Goal: Transaction & Acquisition: Purchase product/service

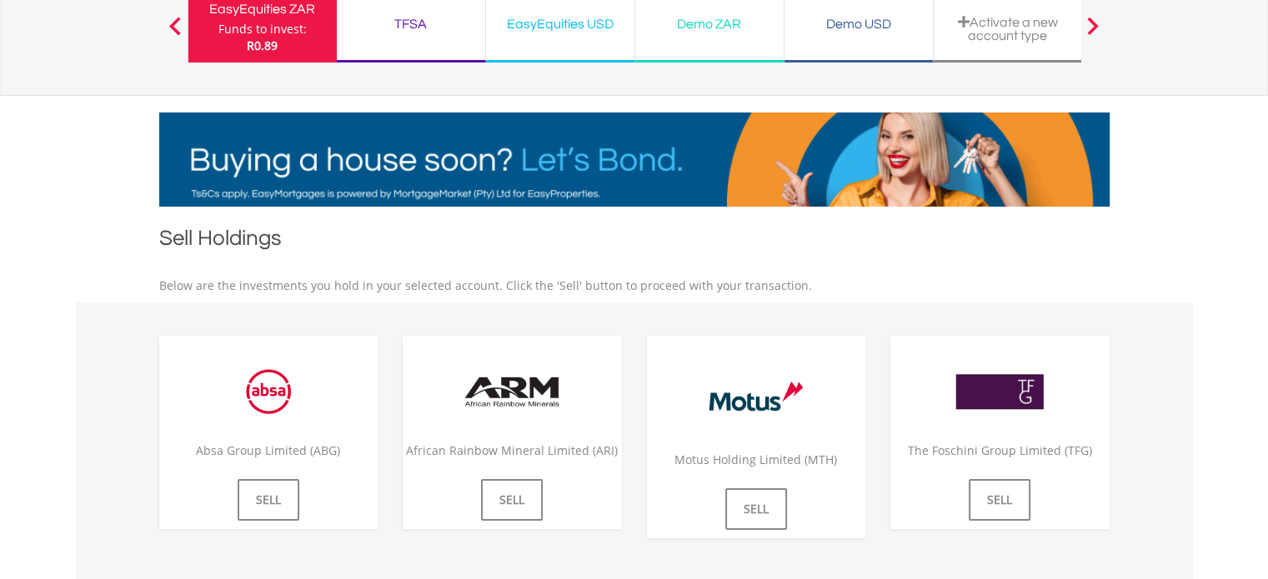
scroll to position [167, 0]
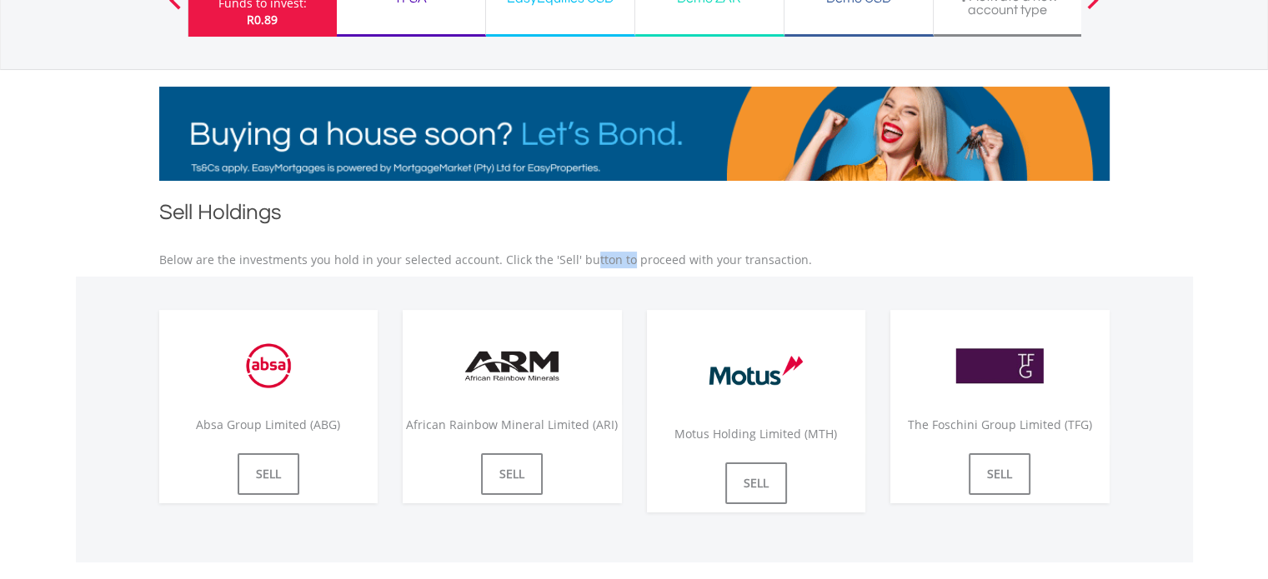
drag, startPoint x: 571, startPoint y: 258, endPoint x: 543, endPoint y: 258, distance: 27.5
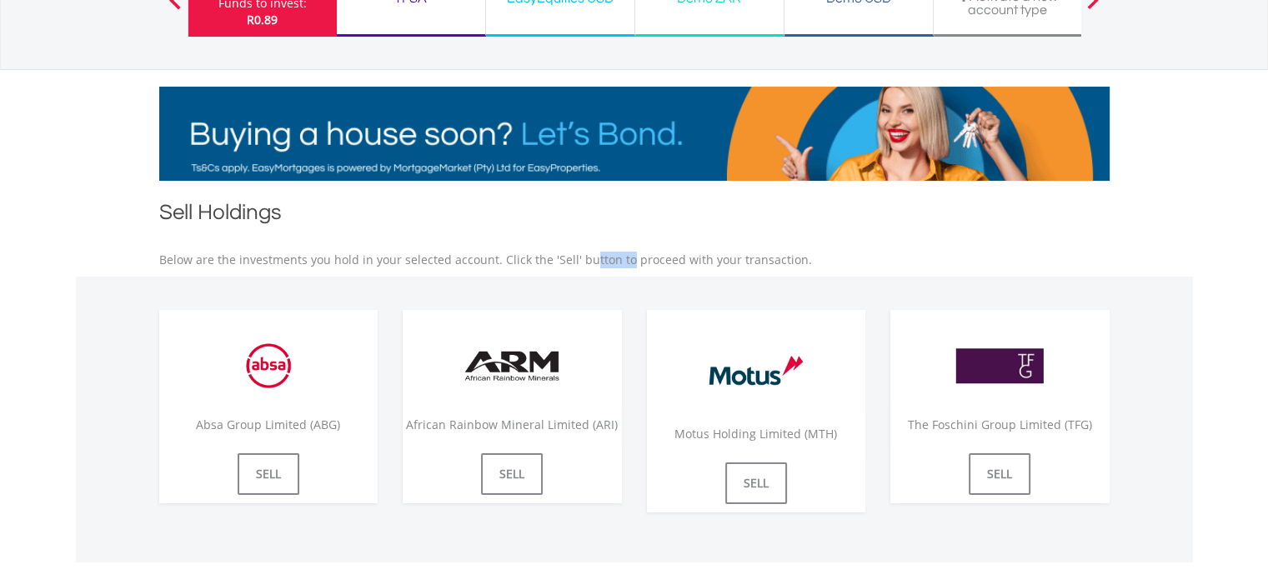
click at [543, 258] on p "Below are the investments you hold in your selected account. Click the 'Sell' b…" at bounding box center [634, 260] width 950 height 17
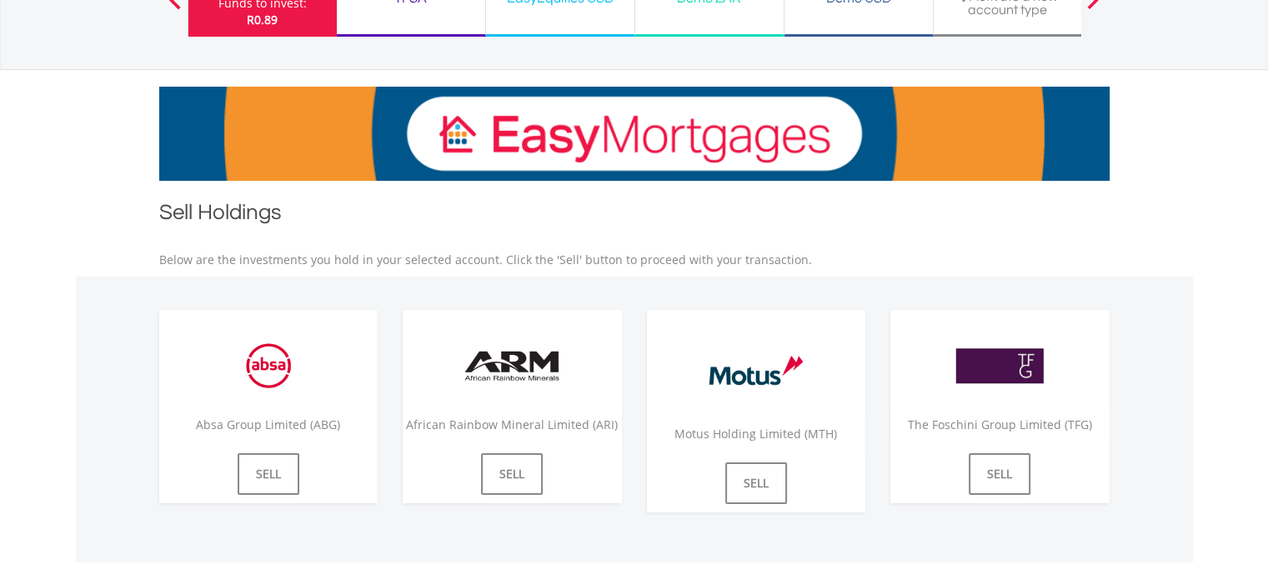
click at [607, 254] on p "Below are the investments you hold in your selected account. Click the 'Sell' b…" at bounding box center [634, 260] width 950 height 17
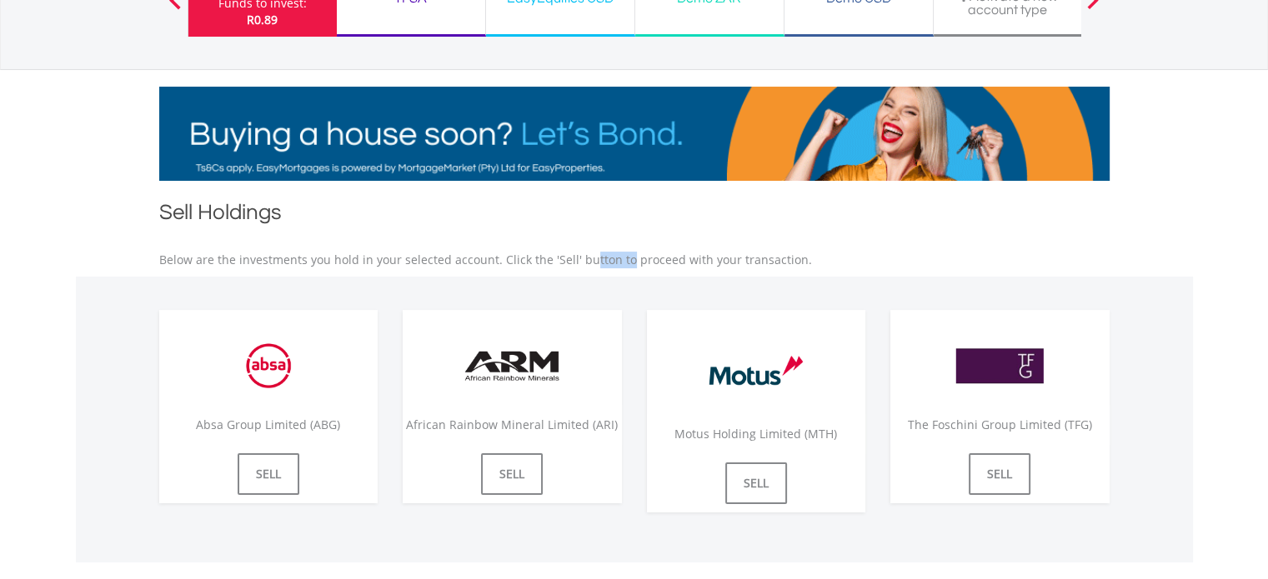
drag, startPoint x: 569, startPoint y: 256, endPoint x: 543, endPoint y: 253, distance: 26.0
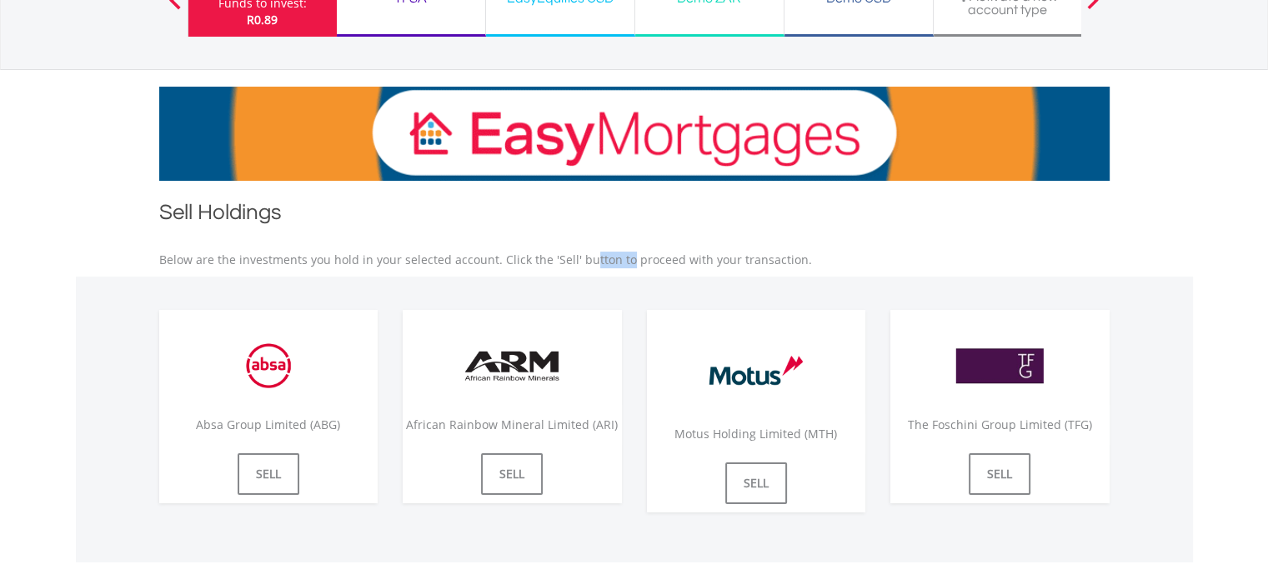
click at [543, 253] on p "Below are the investments you hold in your selected account. Click the 'Sell' b…" at bounding box center [634, 260] width 950 height 17
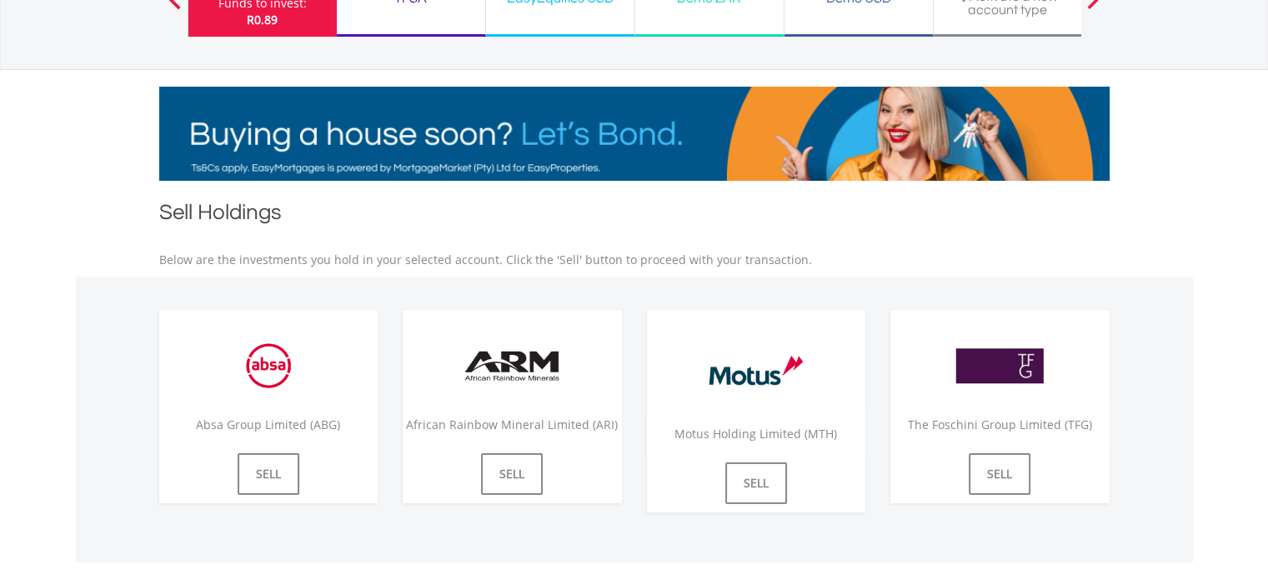
click at [596, 268] on div "Sell Holdings Below are the investments you hold in your selected account. Clic…" at bounding box center [634, 380] width 975 height 365
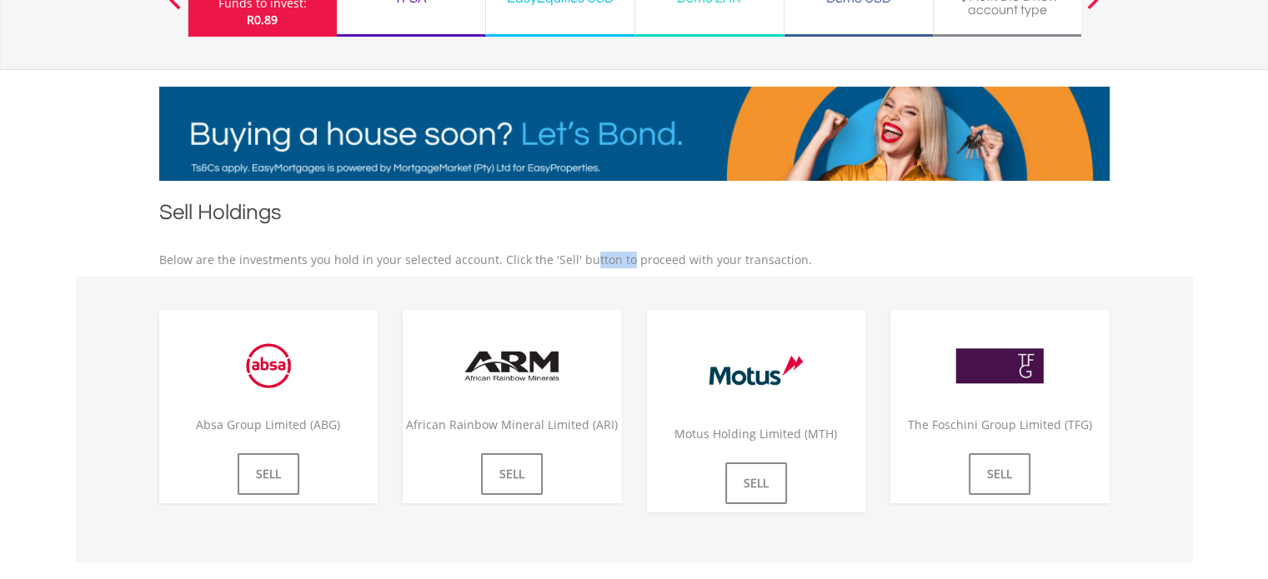
drag, startPoint x: 570, startPoint y: 256, endPoint x: 543, endPoint y: 254, distance: 26.7
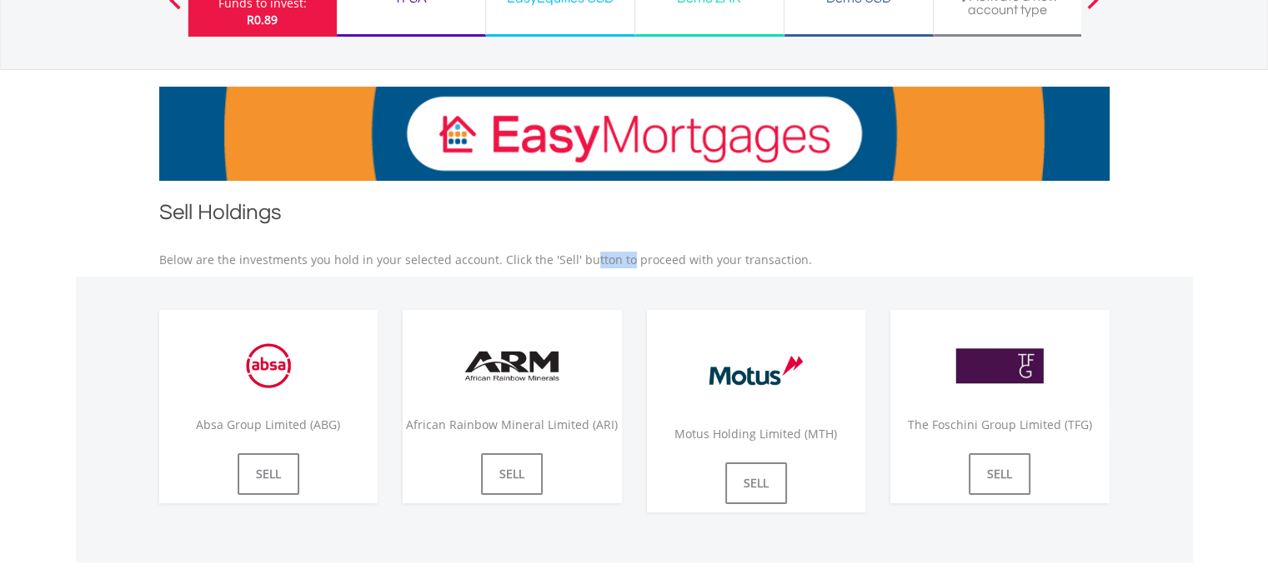
click at [543, 254] on p "Below are the investments you hold in your selected account. Click the 'Sell' b…" at bounding box center [634, 260] width 950 height 17
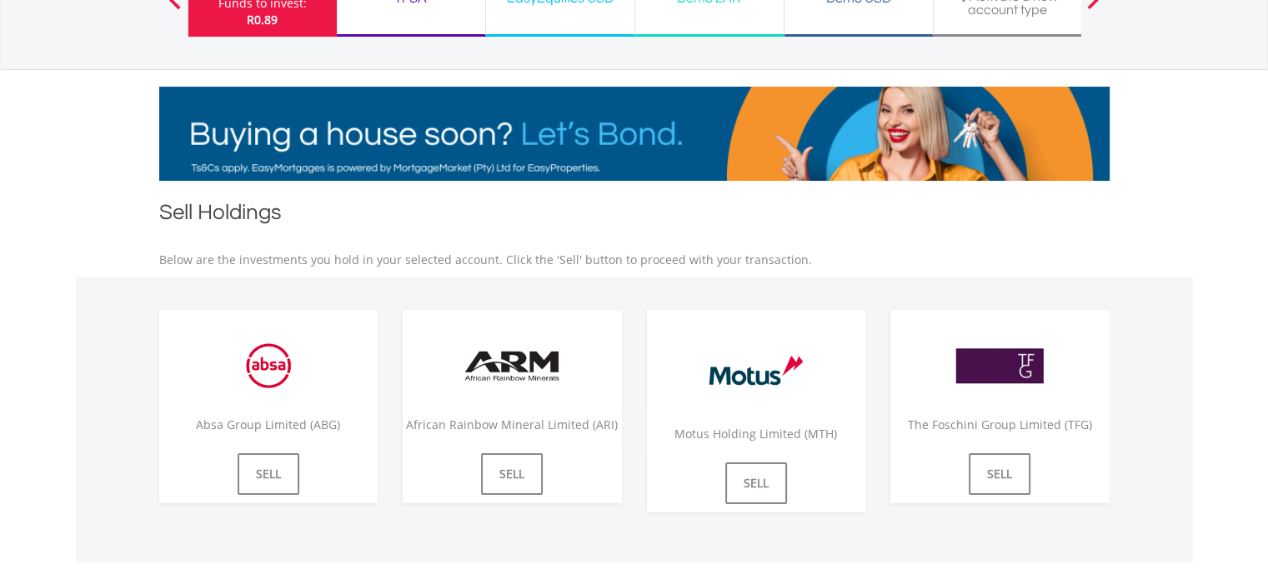
click at [583, 256] on p "Below are the investments you hold in your selected account. Click the 'Sell' b…" at bounding box center [634, 260] width 950 height 17
drag, startPoint x: 568, startPoint y: 256, endPoint x: 543, endPoint y: 253, distance: 25.1
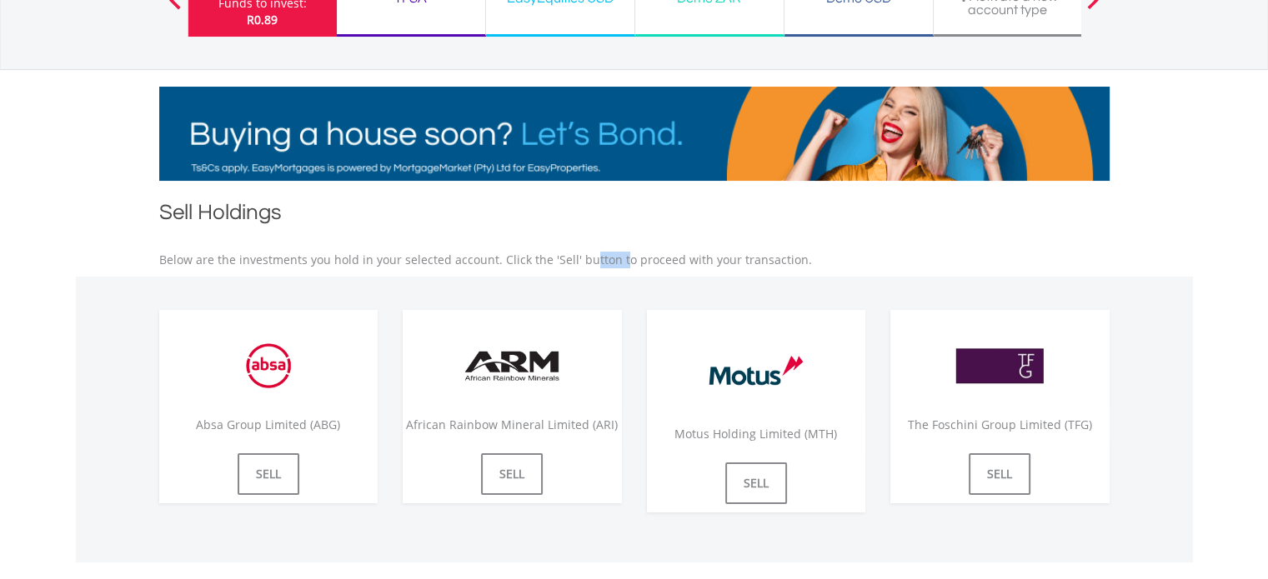
click at [543, 253] on p "Below are the investments you hold in your selected account. Click the 'Sell' b…" at bounding box center [634, 260] width 950 height 17
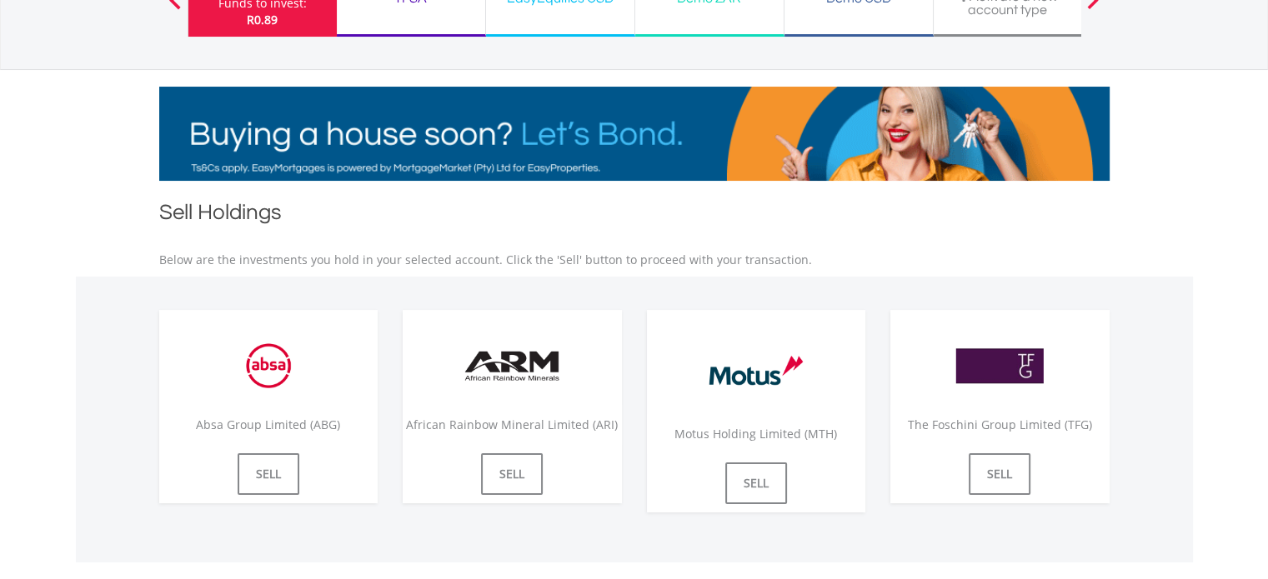
click at [573, 255] on p "Below are the investments you hold in your selected account. Click the 'Sell' b…" at bounding box center [634, 260] width 950 height 17
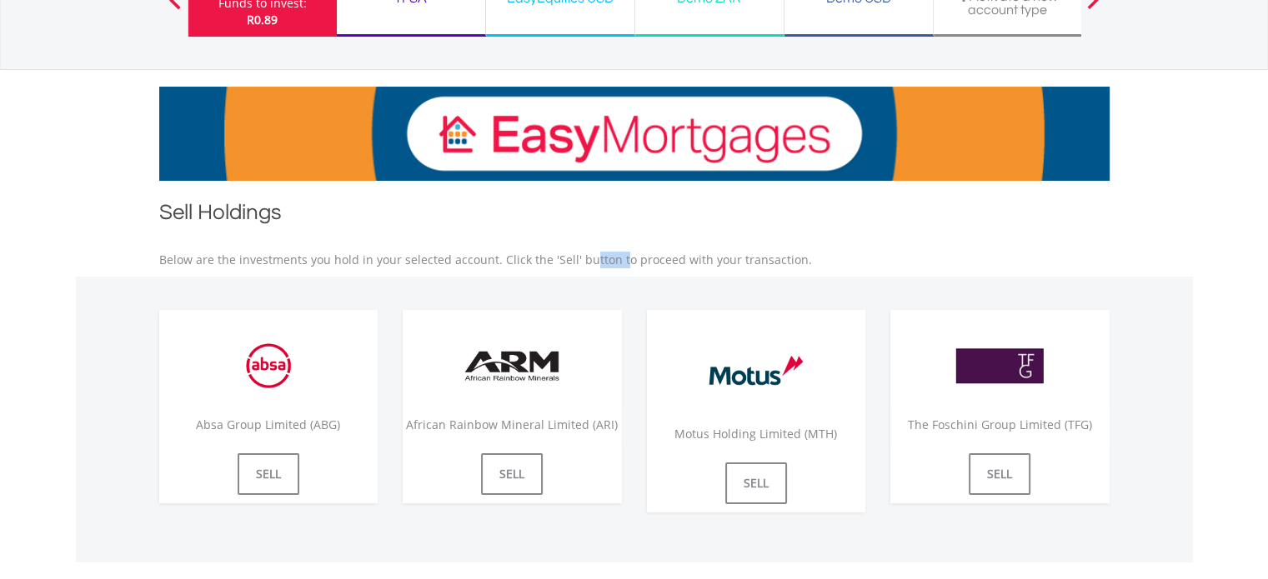
drag, startPoint x: 568, startPoint y: 254, endPoint x: 543, endPoint y: 252, distance: 25.1
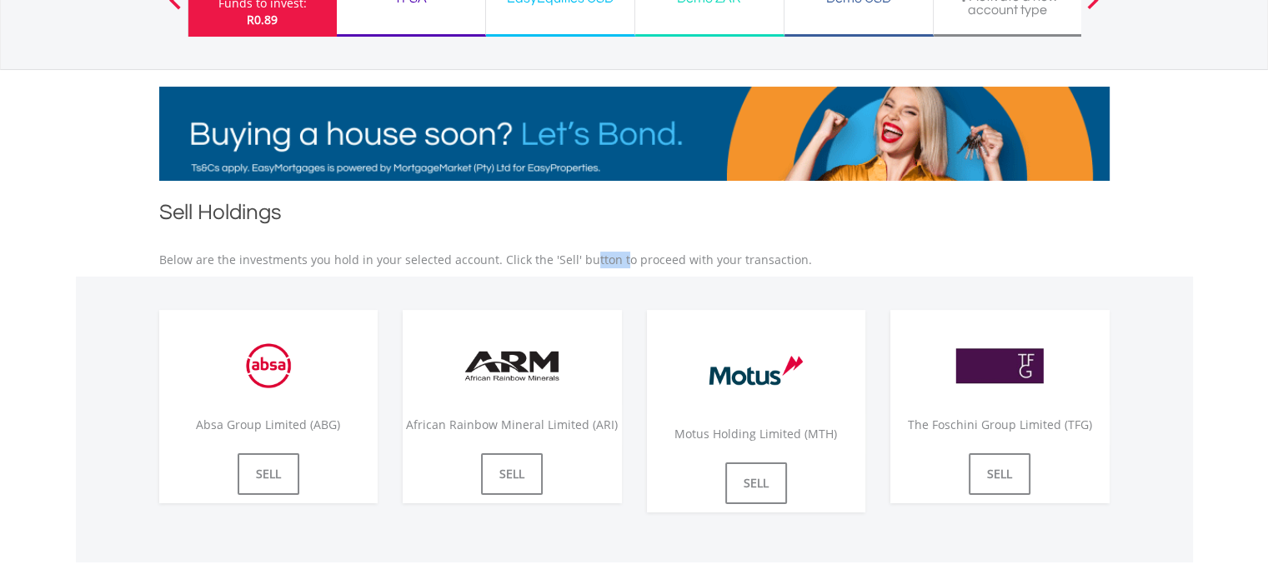
click at [543, 252] on p "Below are the investments you hold in your selected account. Click the 'Sell' b…" at bounding box center [634, 260] width 950 height 17
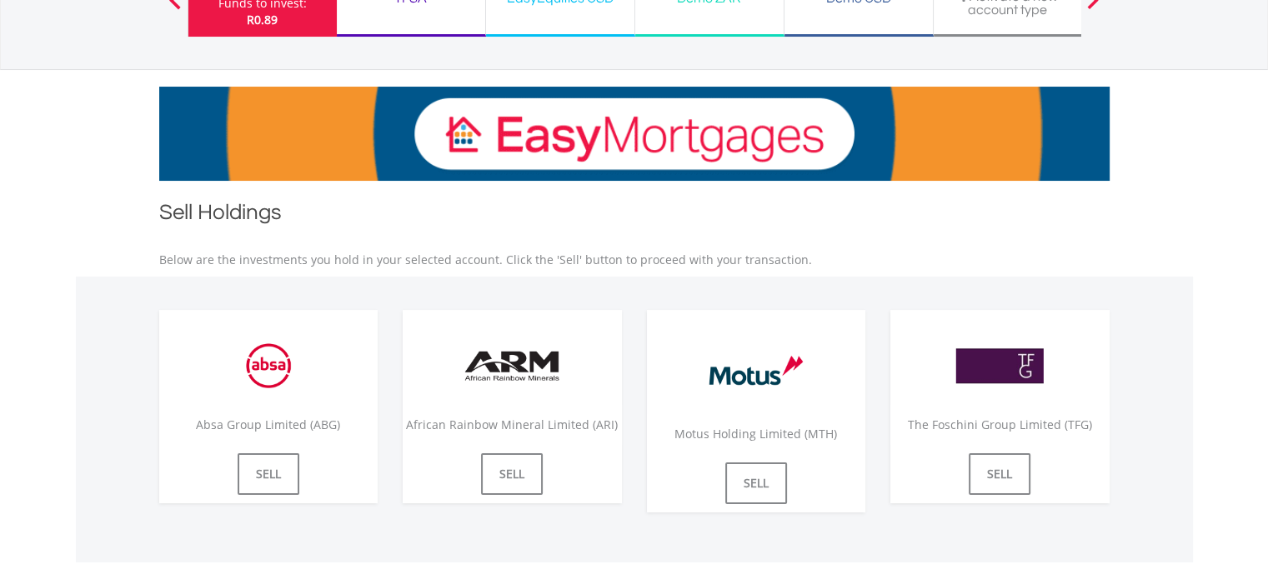
click at [804, 257] on p "Below are the investments you hold in your selected account. Click the 'Sell' b…" at bounding box center [634, 260] width 950 height 17
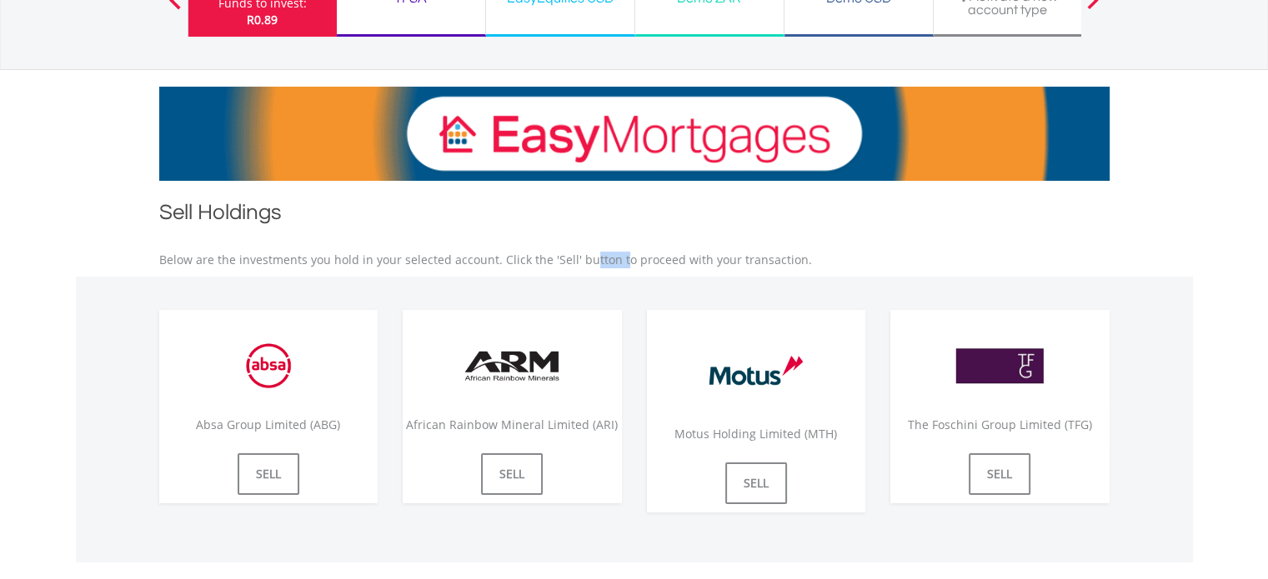
drag, startPoint x: 568, startPoint y: 253, endPoint x: 544, endPoint y: 252, distance: 23.3
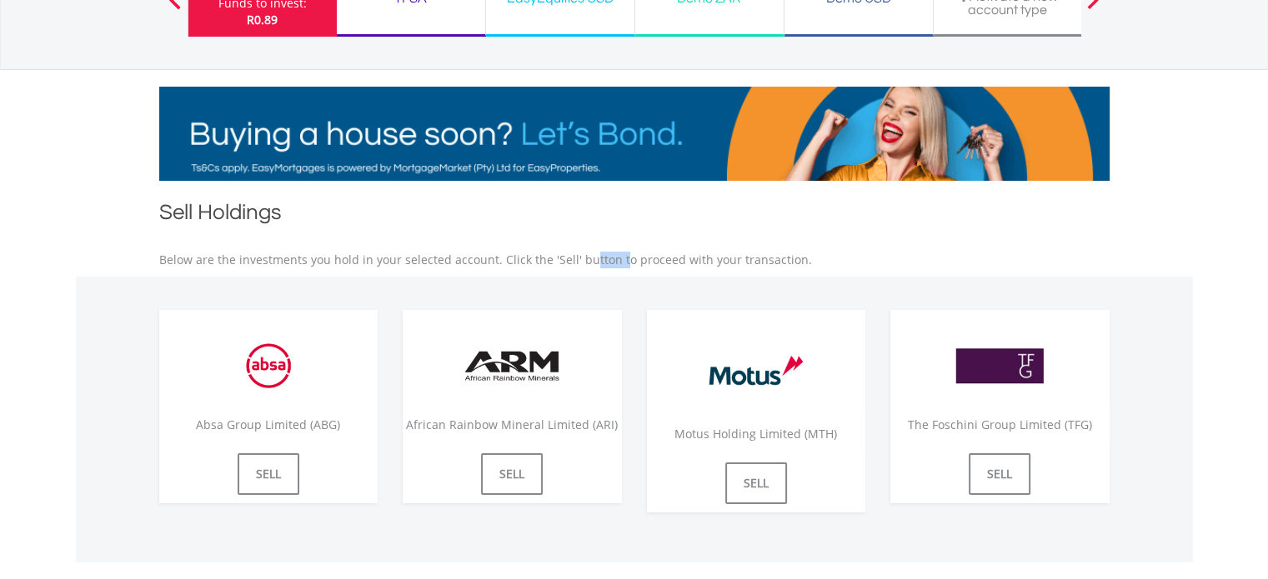
click at [544, 252] on p "Below are the investments you hold in your selected account. Click the 'Sell' b…" at bounding box center [634, 260] width 950 height 17
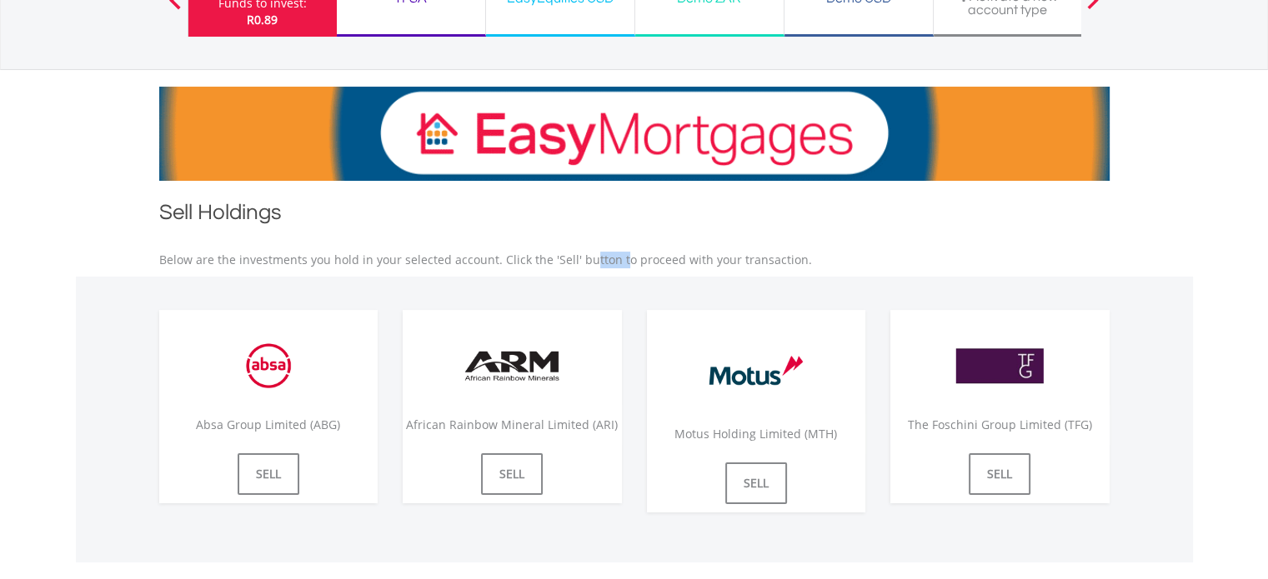
click at [744, 265] on p "Below are the investments you hold in your selected account. Click the 'Sell' b…" at bounding box center [634, 260] width 950 height 17
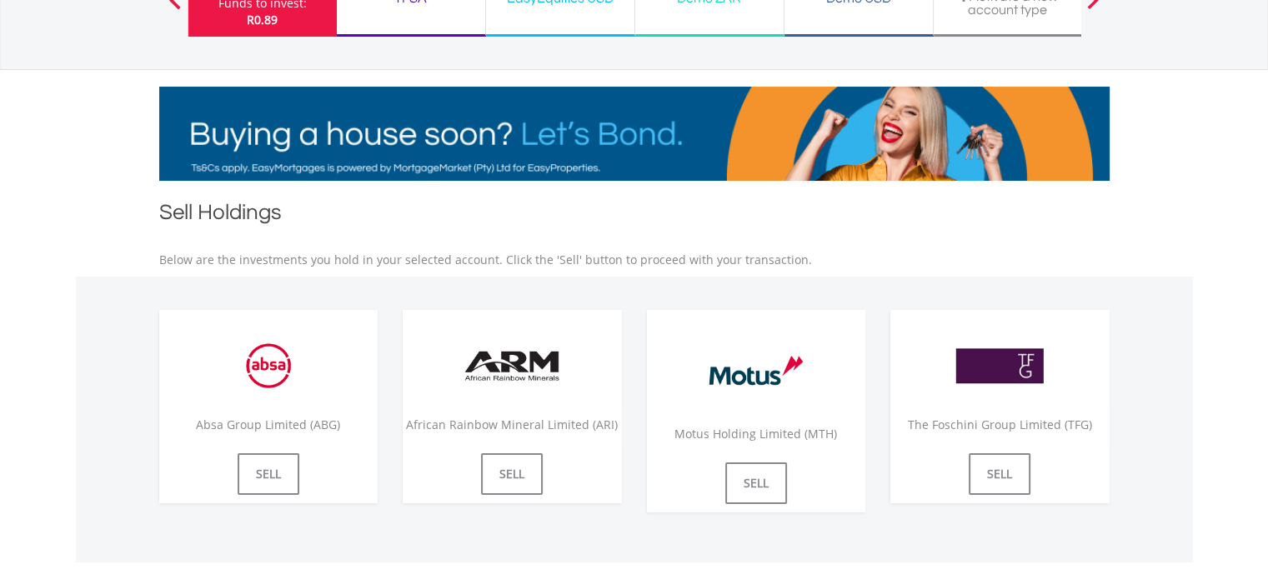
click at [813, 259] on p "Below are the investments you hold in your selected account. Click the 'Sell' b…" at bounding box center [634, 260] width 950 height 17
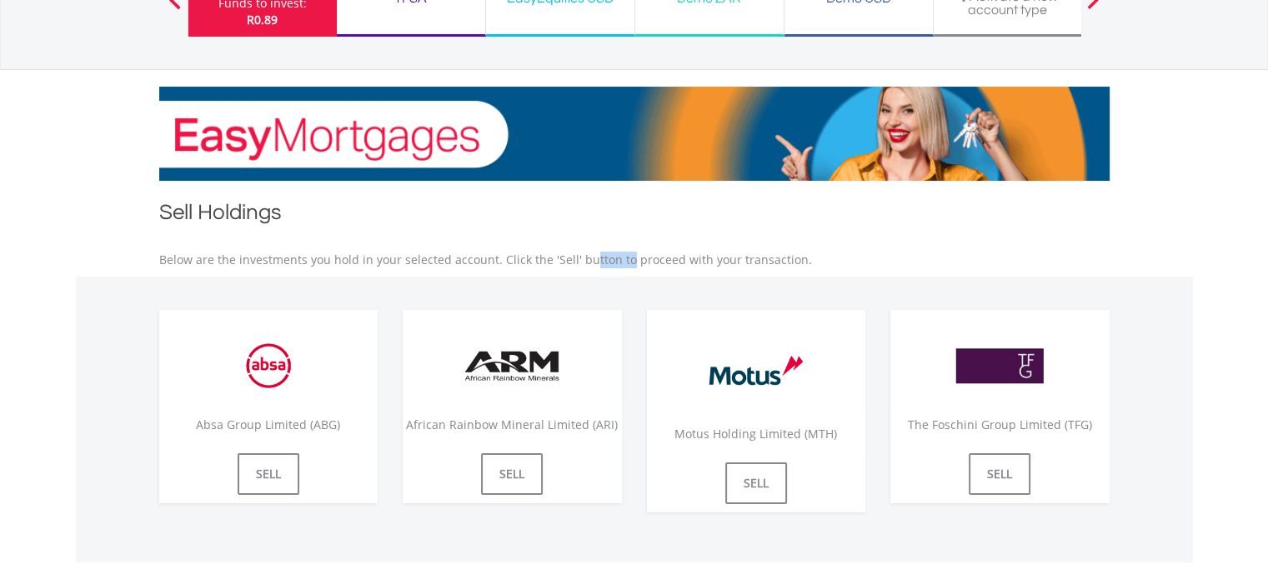
drag, startPoint x: 569, startPoint y: 257, endPoint x: 543, endPoint y: 252, distance: 26.3
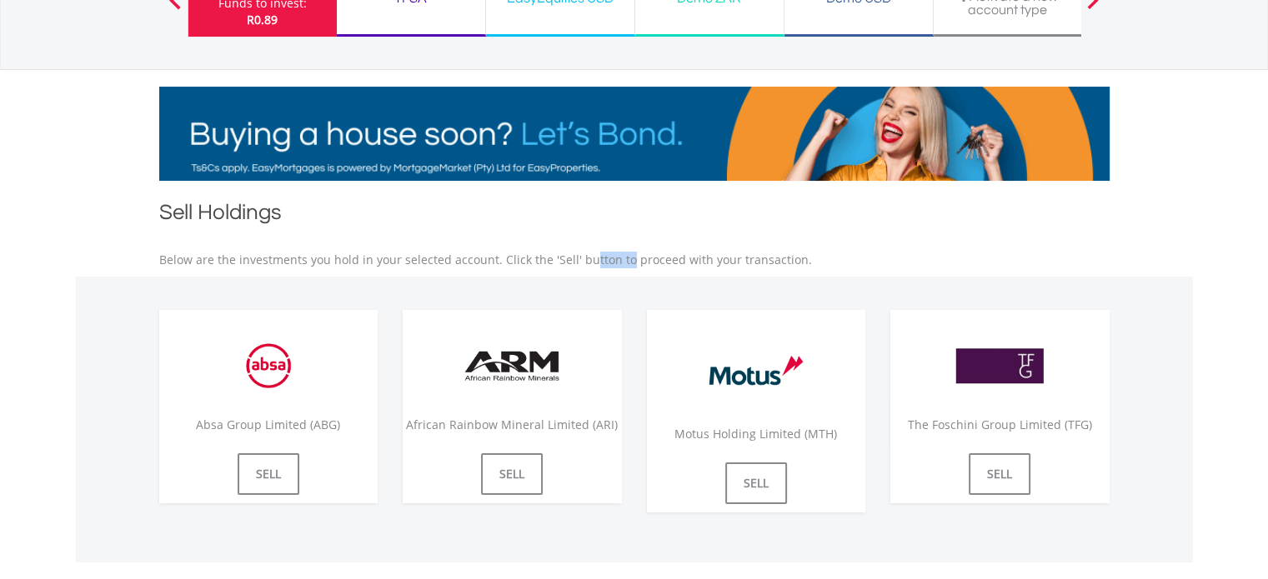
click at [543, 252] on p "Below are the investments you hold in your selected account. Click the 'Sell' b…" at bounding box center [634, 260] width 950 height 17
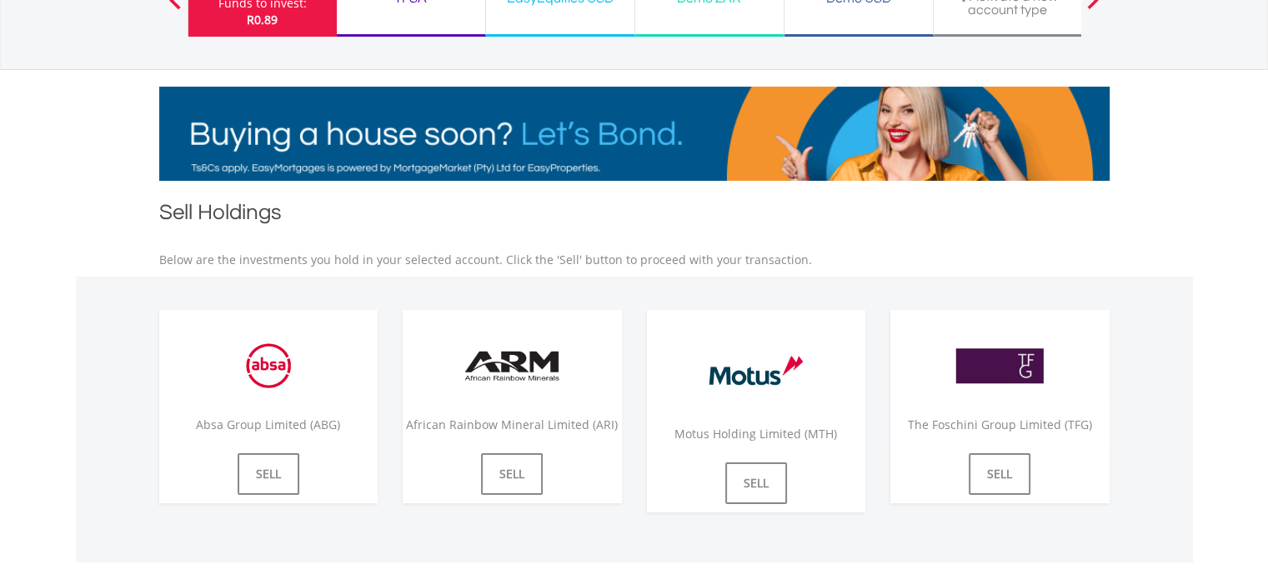
click at [597, 253] on p "Below are the investments you hold in your selected account. Click the 'Sell' b…" at bounding box center [634, 260] width 950 height 17
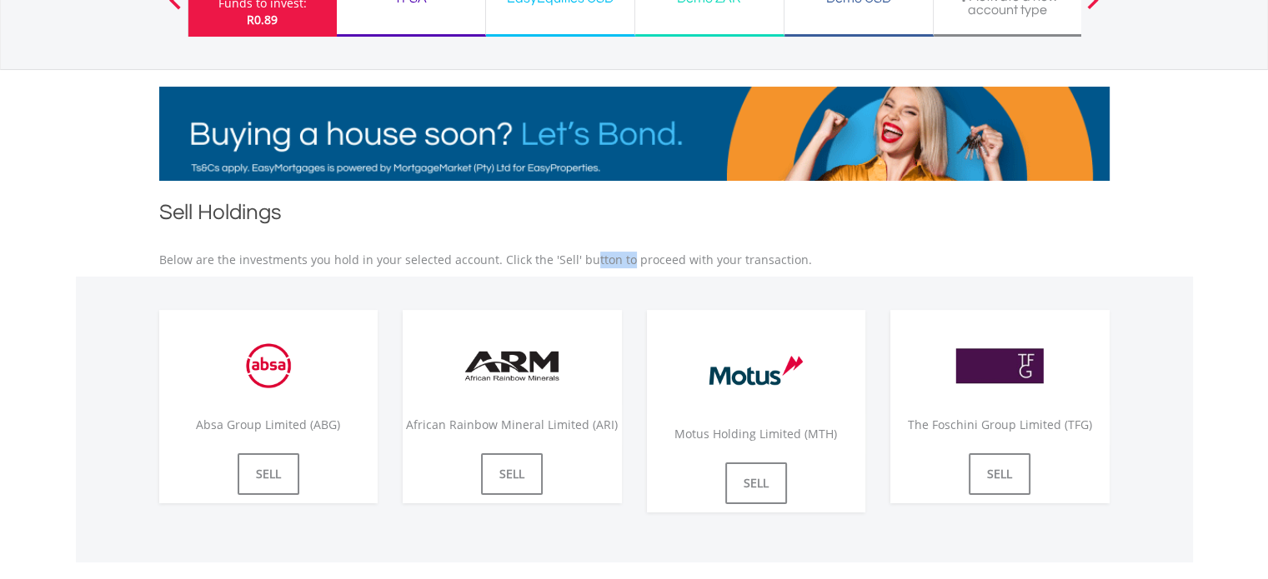
drag, startPoint x: 569, startPoint y: 256, endPoint x: 544, endPoint y: 253, distance: 25.2
click at [544, 253] on p "Below are the investments you hold in your selected account. Click the 'Sell' b…" at bounding box center [634, 260] width 950 height 17
click at [580, 253] on p "Below are the investments you hold in your selected account. Click the 'Sell' b…" at bounding box center [634, 260] width 950 height 17
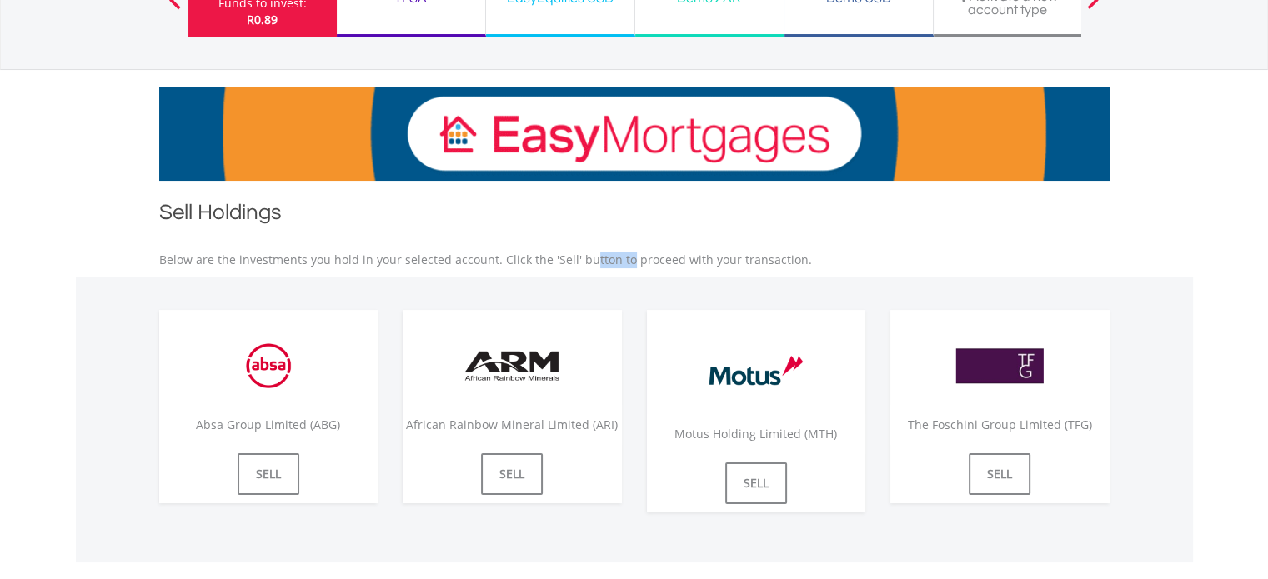
drag, startPoint x: 570, startPoint y: 259, endPoint x: 543, endPoint y: 256, distance: 26.9
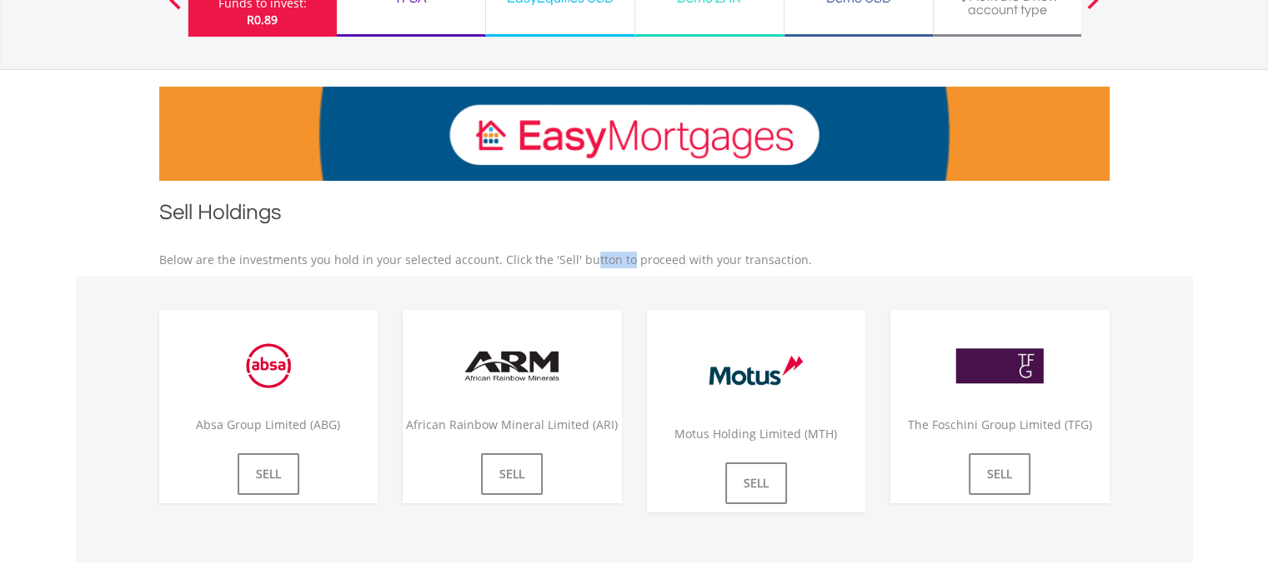
click at [543, 256] on p "Below are the investments you hold in your selected account. Click the 'Sell' b…" at bounding box center [634, 260] width 950 height 17
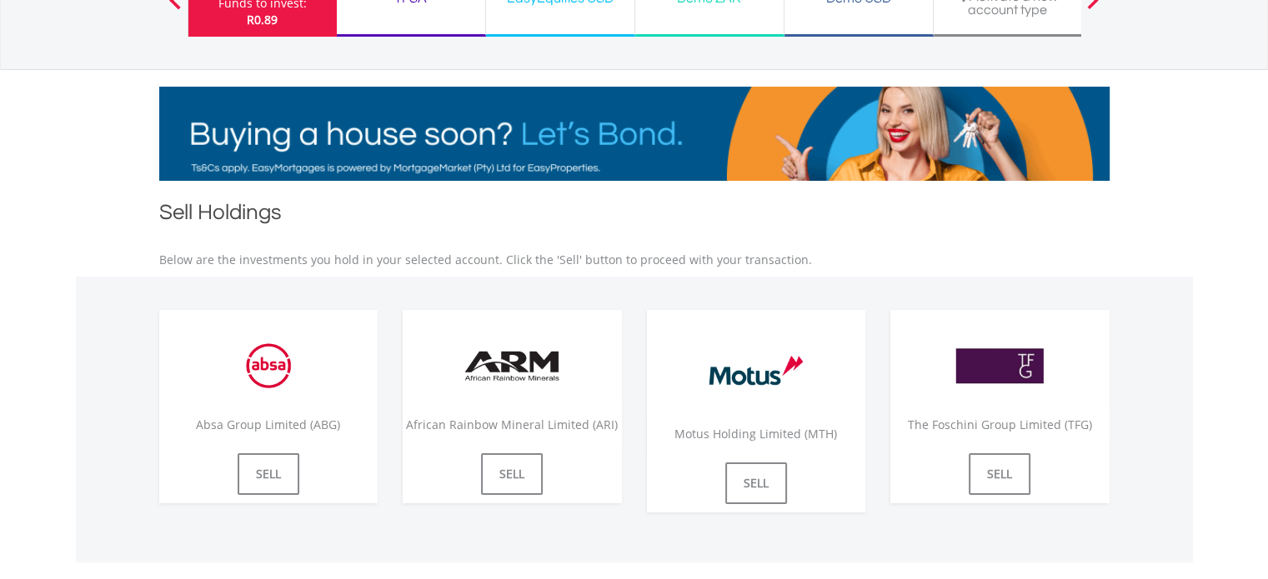
click at [808, 258] on p "Below are the investments you hold in your selected account. Click the 'Sell' b…" at bounding box center [634, 260] width 950 height 17
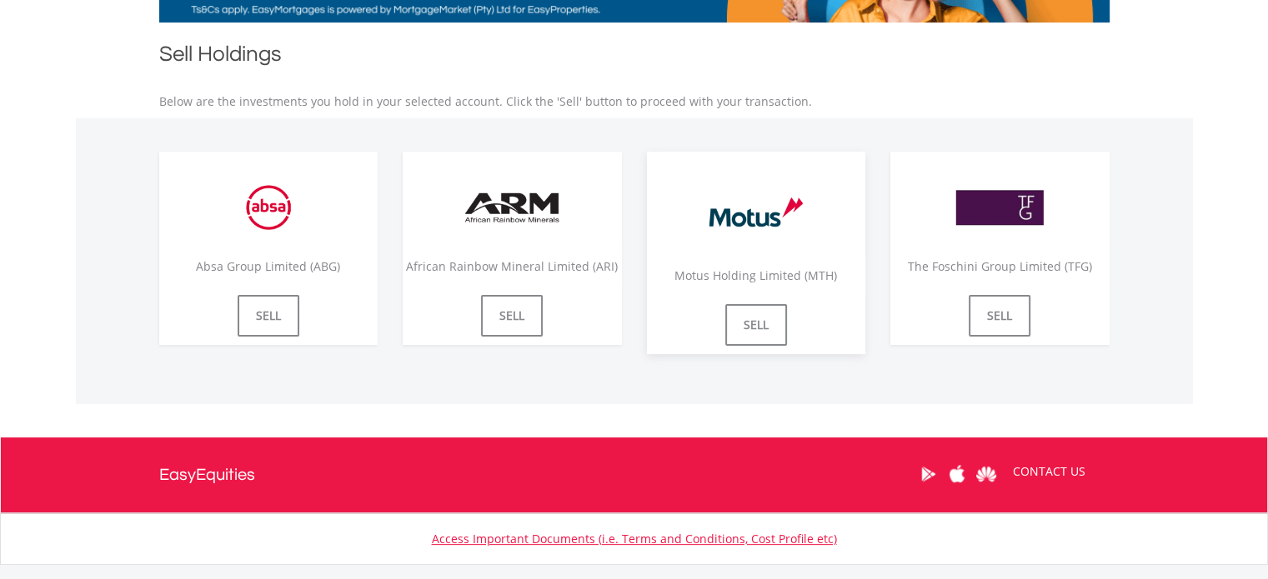
scroll to position [333, 0]
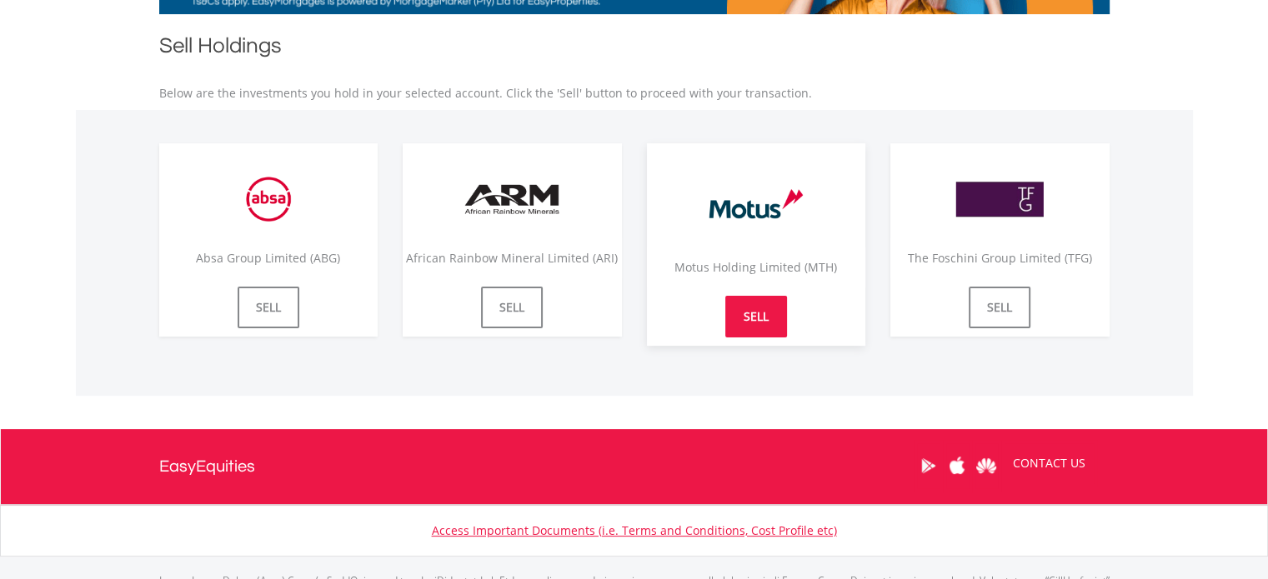
click at [744, 304] on link "SELL" at bounding box center [756, 317] width 62 height 42
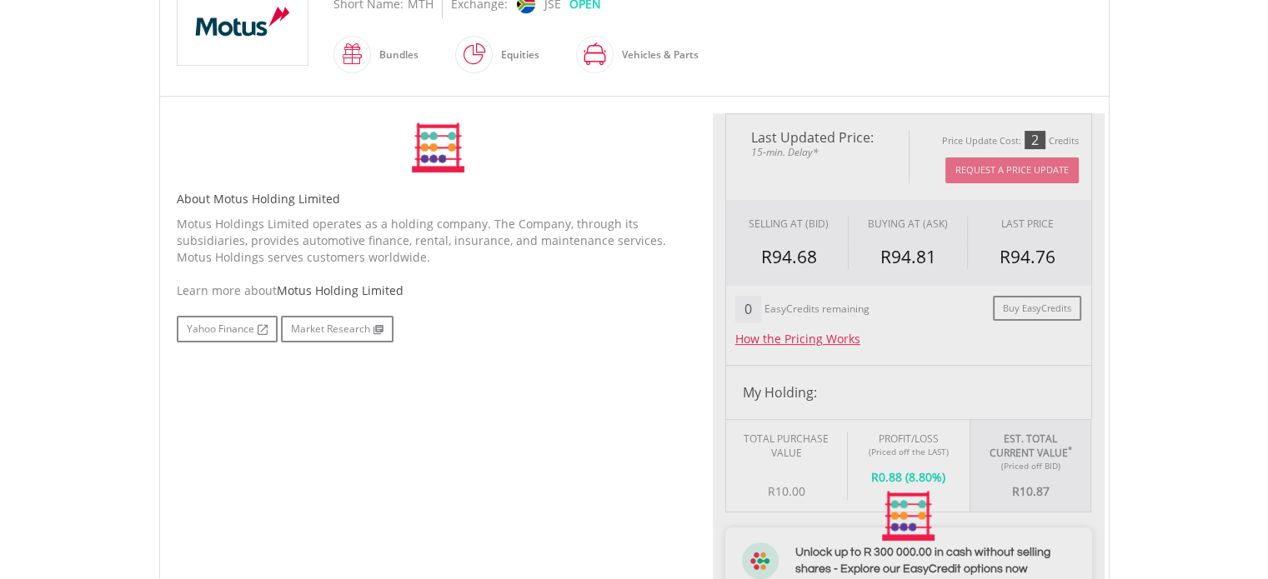
scroll to position [500, 0]
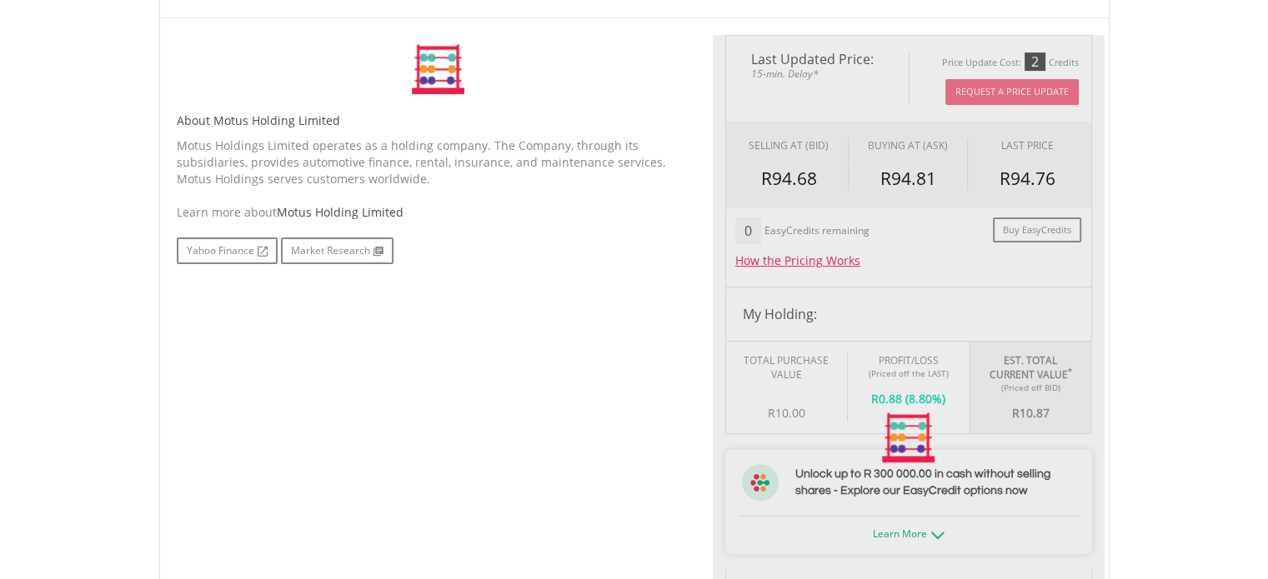
type input "*****"
type input "******"
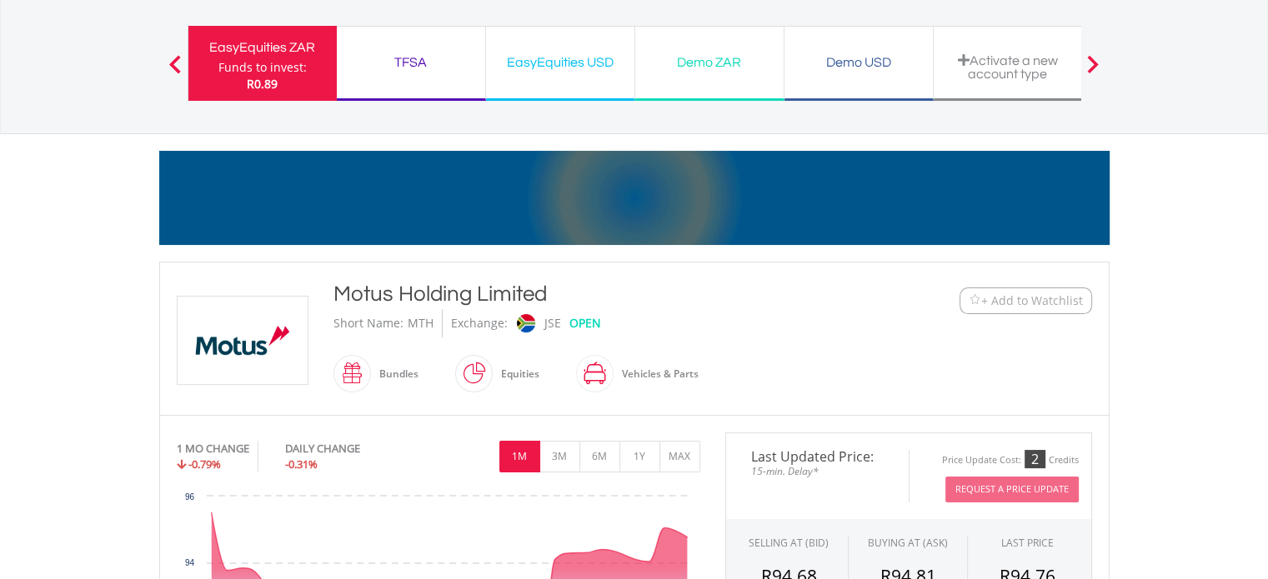
scroll to position [0, 0]
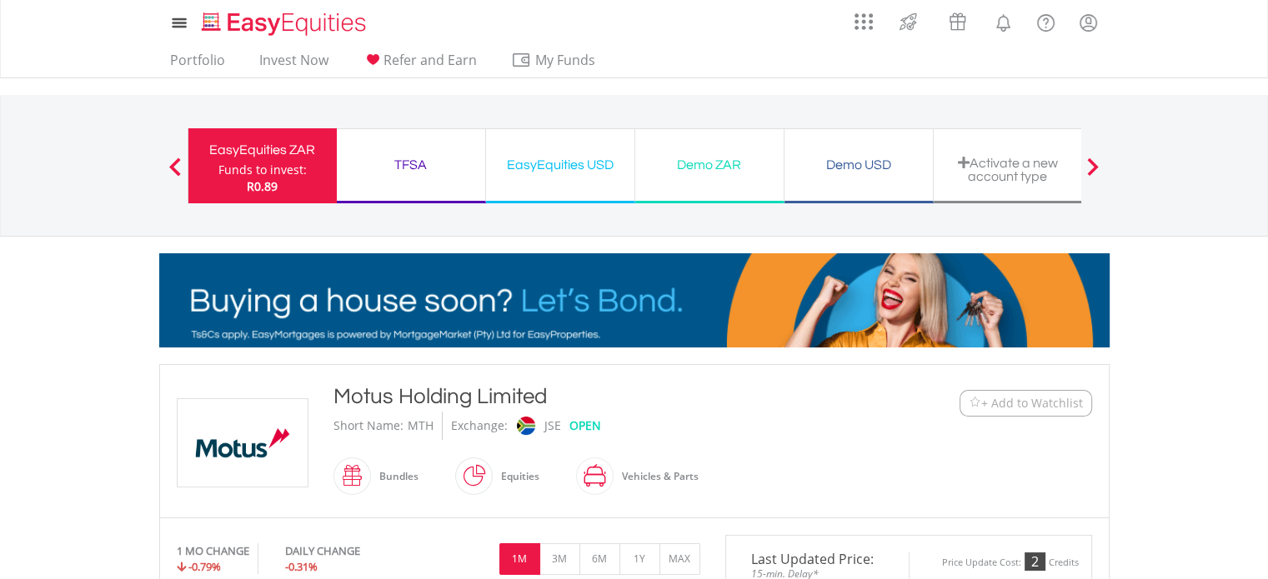
click at [73, 64] on nav "My Investments Invest Now New Listings Sell My Recurring Investments Pending Or…" at bounding box center [634, 39] width 1268 height 78
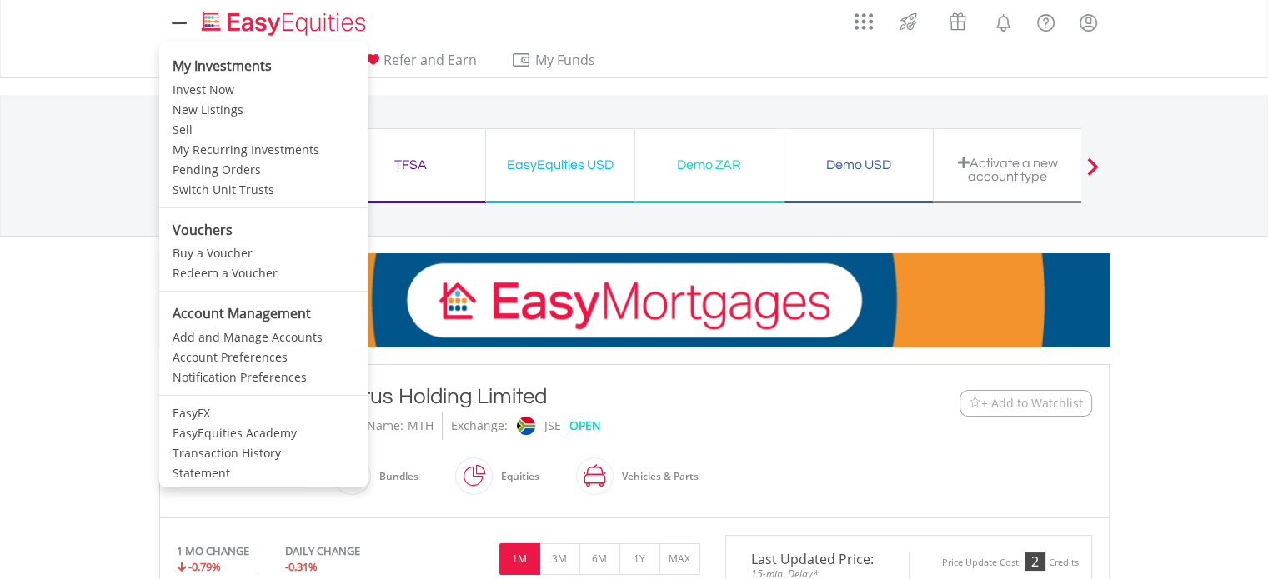
click at [181, 23] on icon at bounding box center [179, 23] width 23 height 21
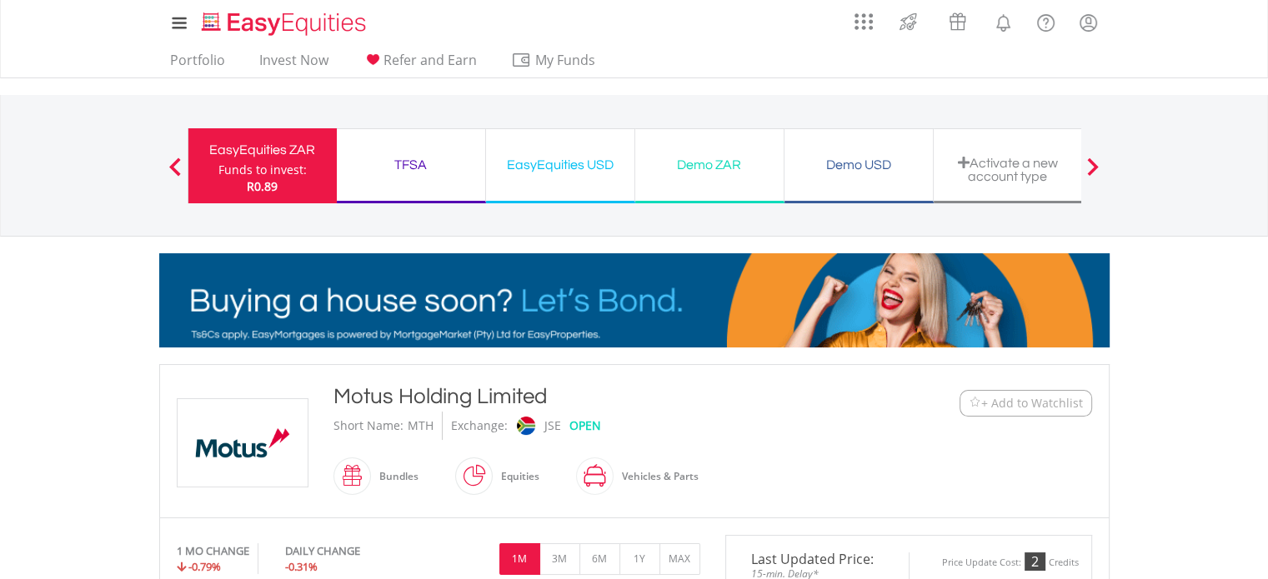
click at [1177, 45] on nav "My Investments Invest Now New Listings Sell My Recurring Investments Pending Or…" at bounding box center [634, 39] width 1268 height 78
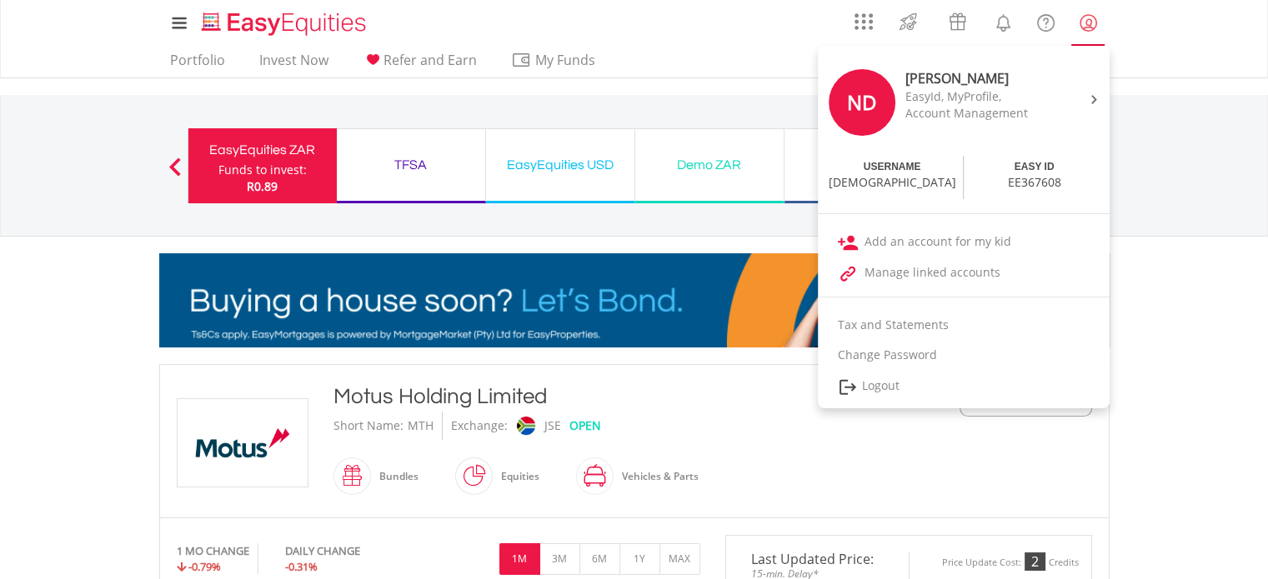
click at [1090, 17] on lord-icon "My Profile" at bounding box center [1088, 23] width 21 height 21
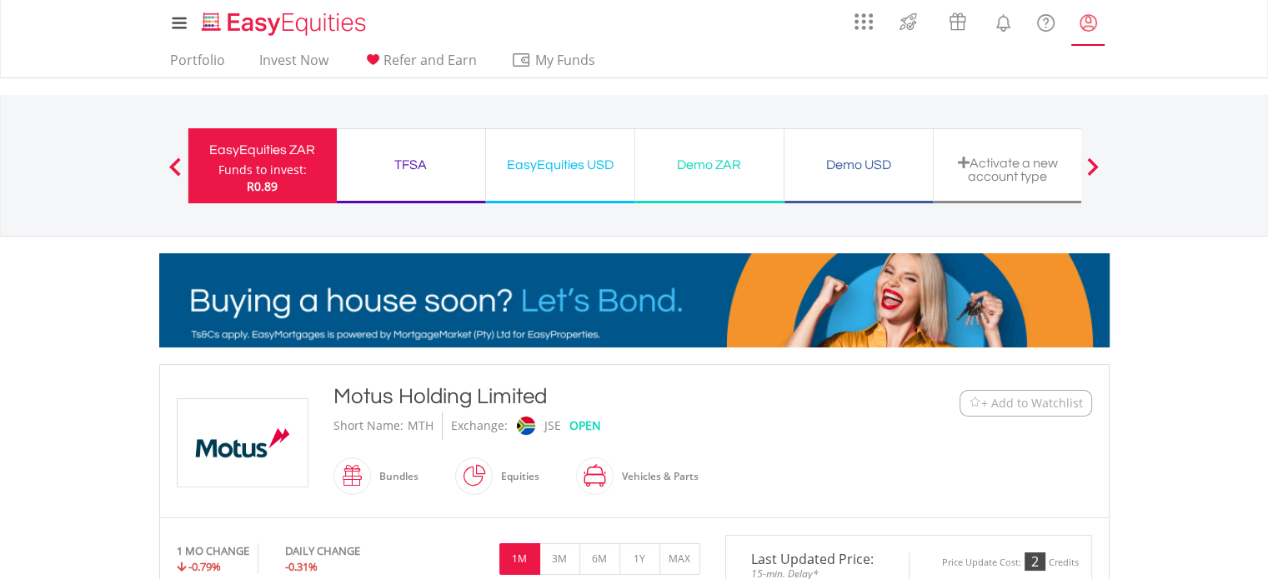
click at [1089, 17] on lord-icon "My Profile" at bounding box center [1088, 23] width 21 height 21
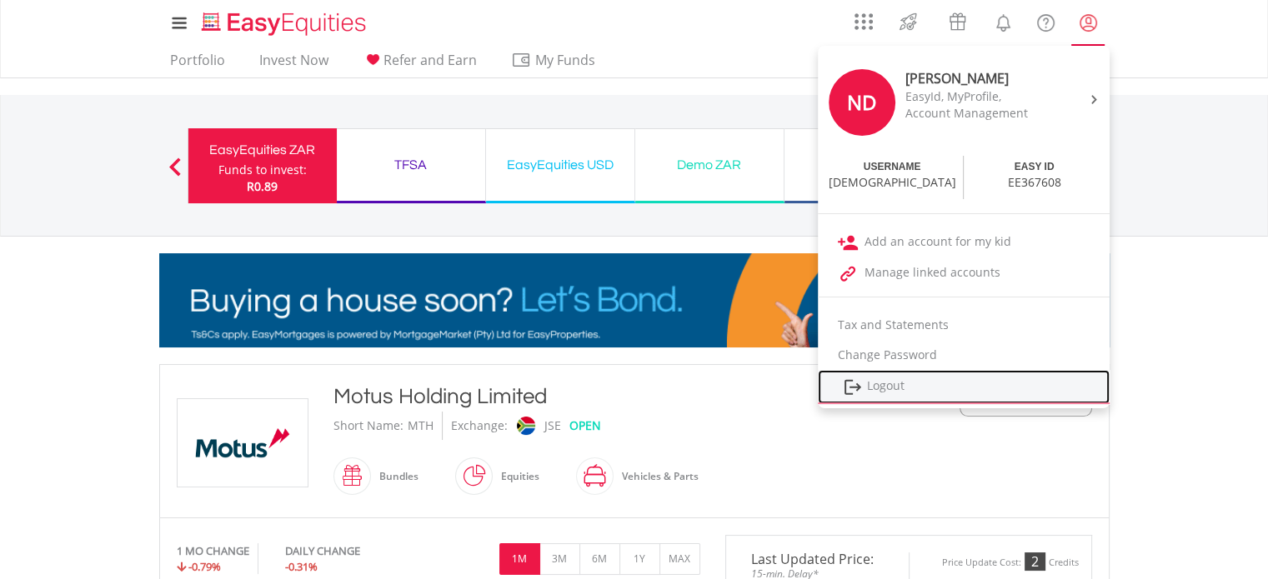
click at [884, 393] on link "Logout" at bounding box center [964, 387] width 292 height 34
